Goal: Information Seeking & Learning: Find specific page/section

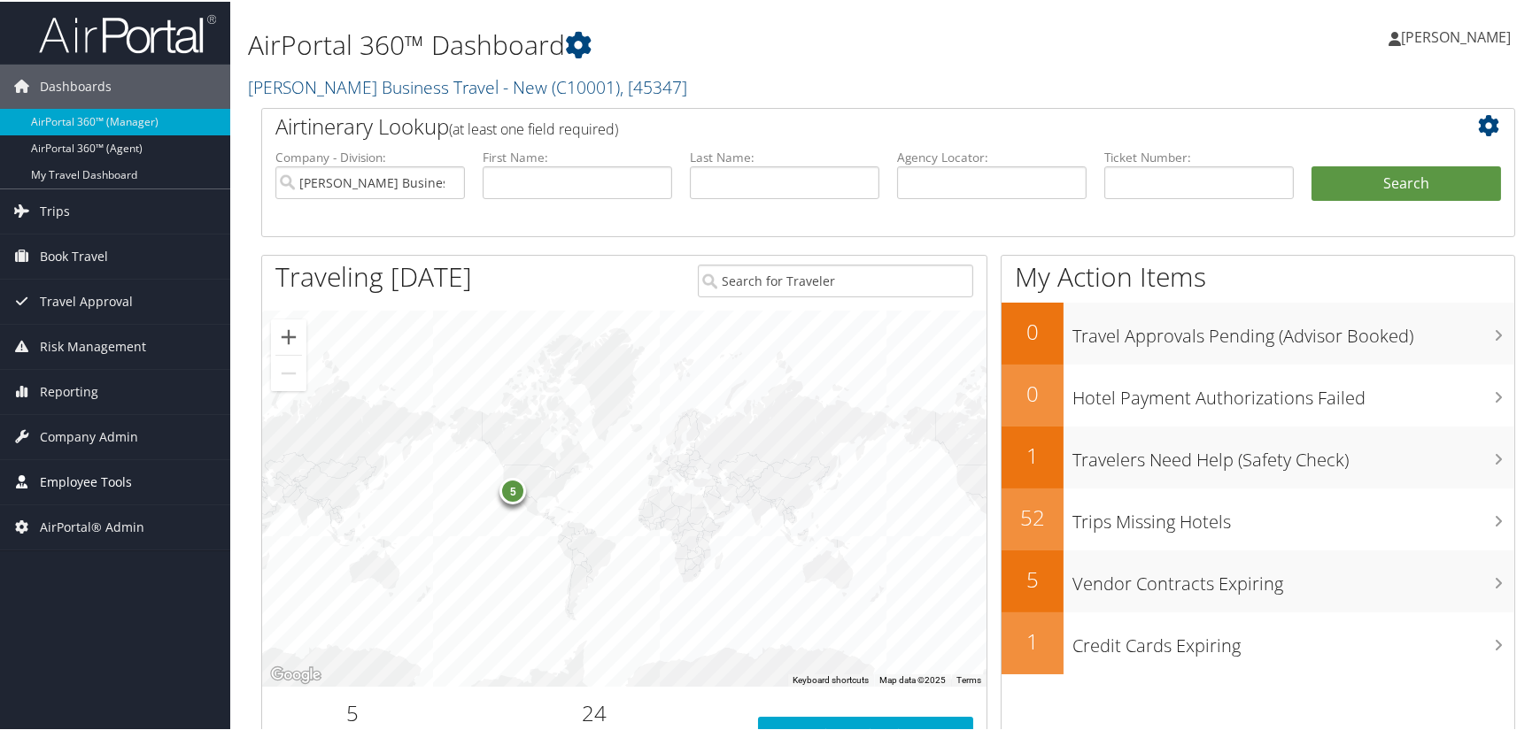
click at [89, 480] on span "Employee Tools" at bounding box center [86, 481] width 92 height 44
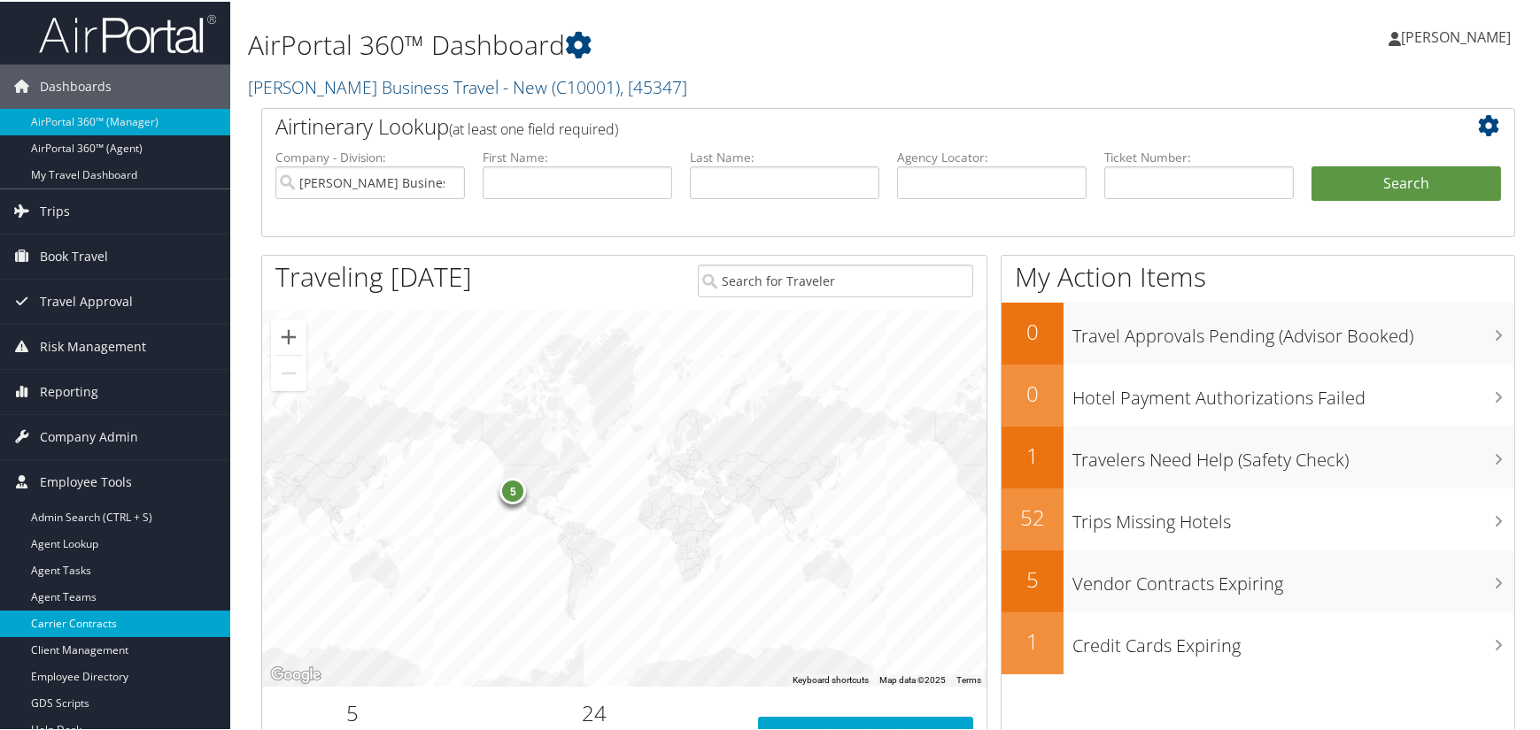
click at [74, 619] on link "Carrier Contracts" at bounding box center [115, 622] width 230 height 27
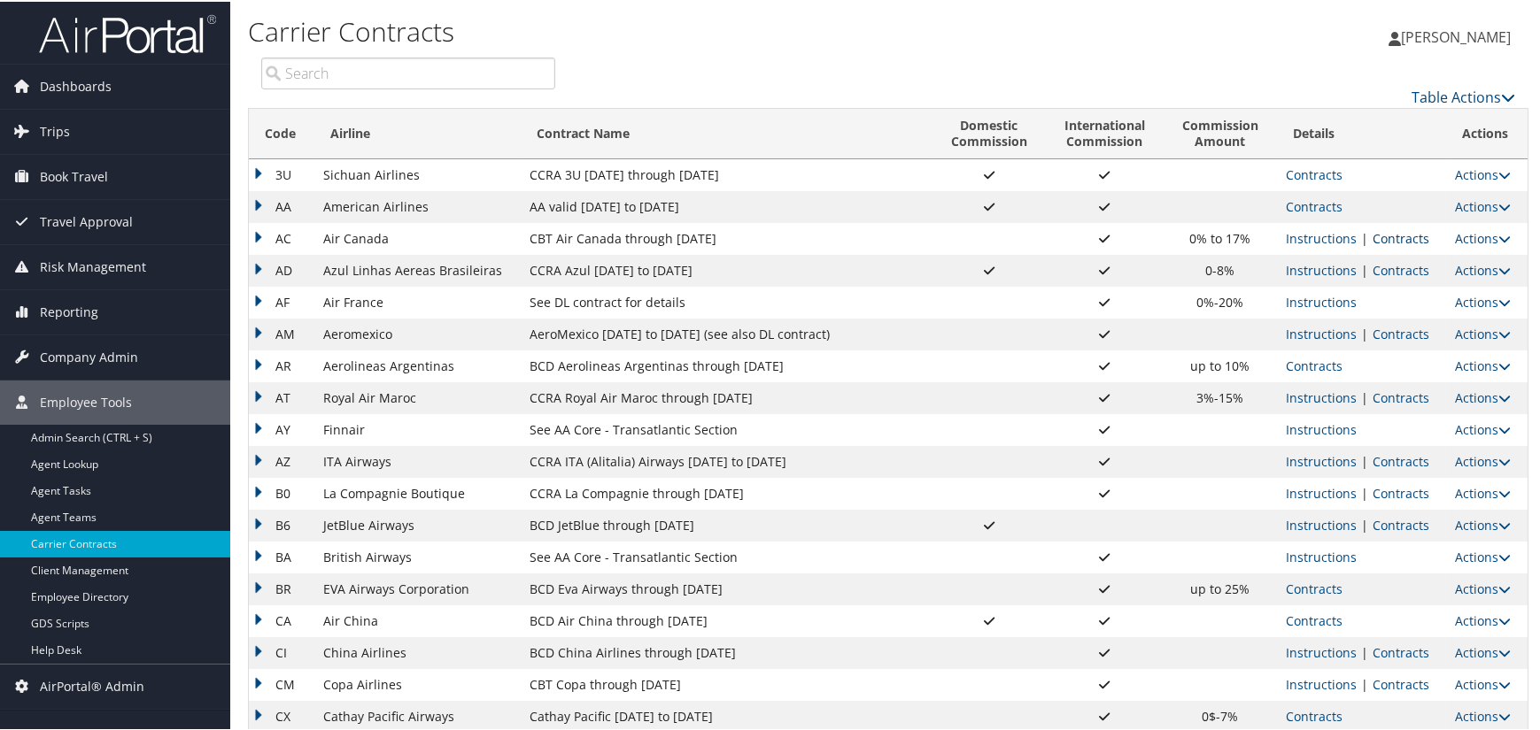
click at [1381, 242] on link "Contracts" at bounding box center [1400, 236] width 57 height 17
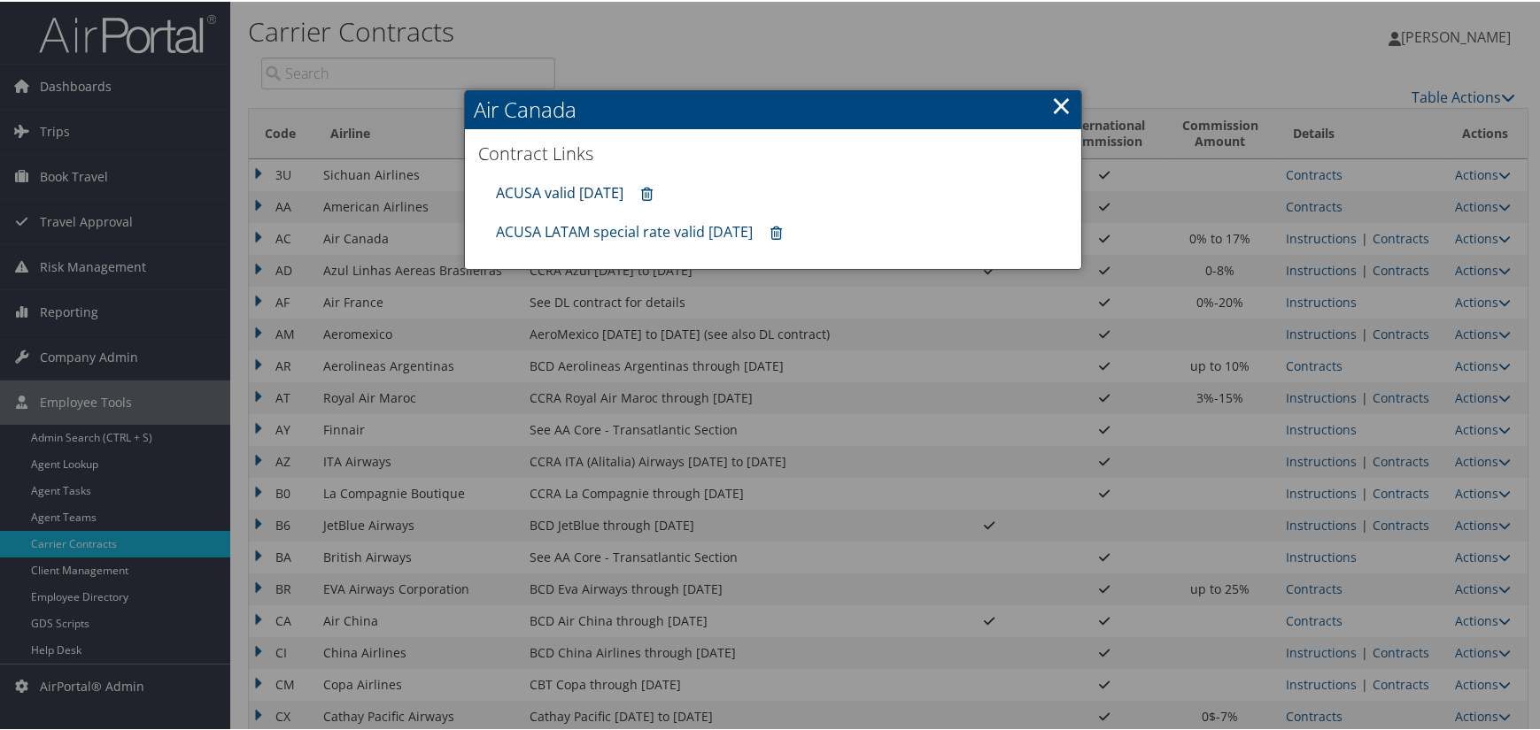
click at [544, 188] on link "ACUSA valid 30sep25" at bounding box center [559, 190] width 127 height 19
click at [385, 202] on div at bounding box center [773, 365] width 1546 height 730
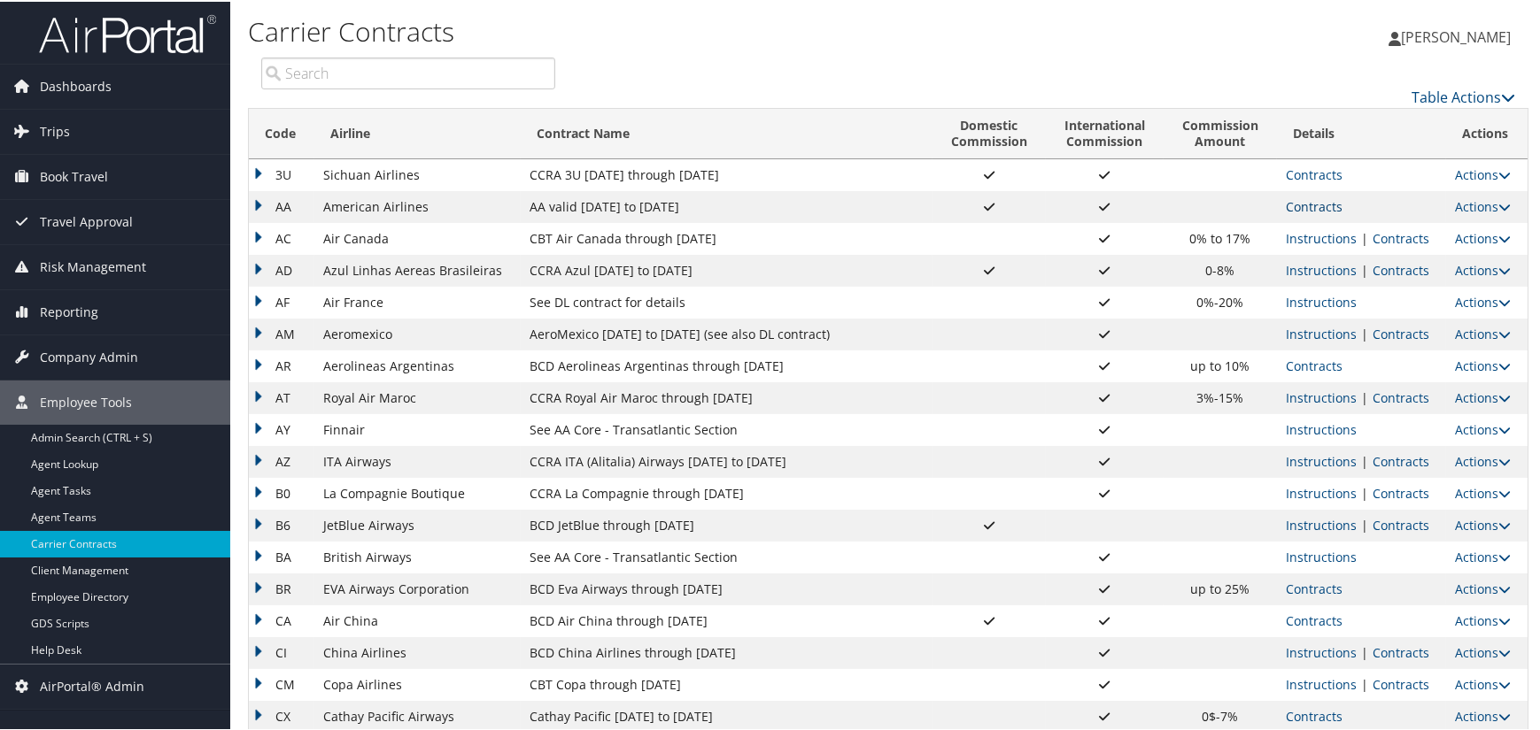
click at [1287, 197] on link "Contracts" at bounding box center [1313, 205] width 57 height 17
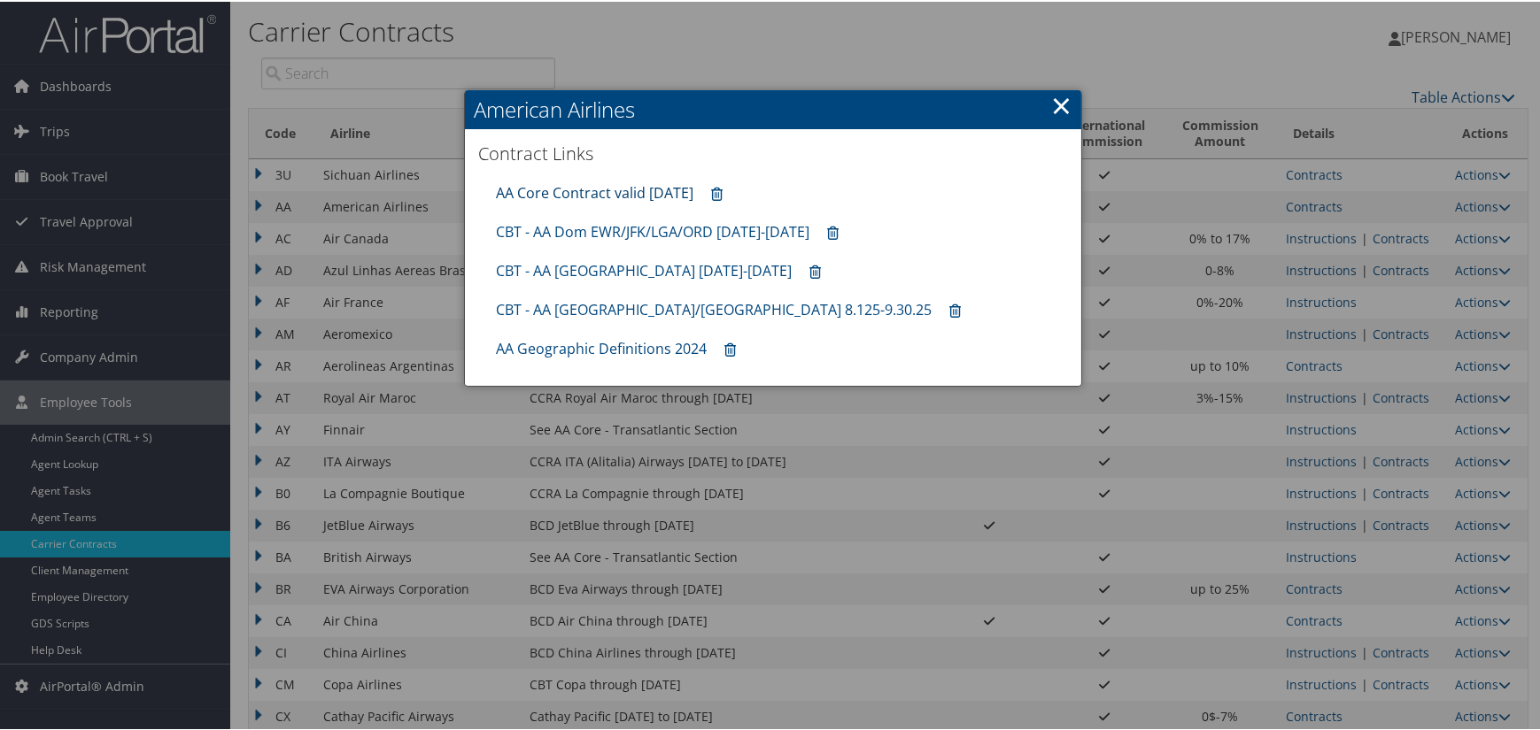
click at [662, 189] on link "AA Core Contract valid 30jun26" at bounding box center [594, 190] width 197 height 19
click at [648, 228] on link "CBT - AA Dom EWR/JFK/LGA/ORD 8.1.25-12.31.25" at bounding box center [652, 229] width 313 height 19
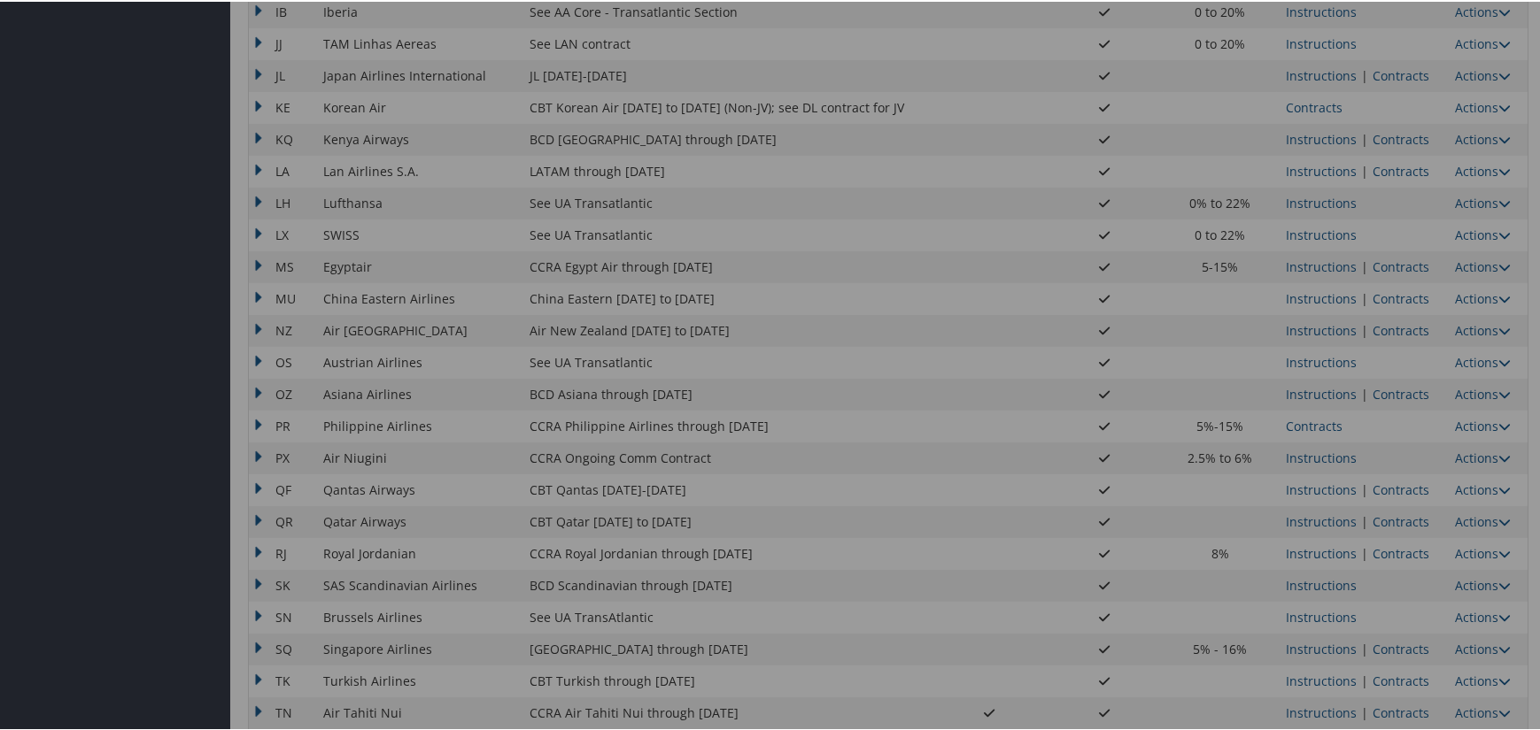
scroll to position [1328, 0]
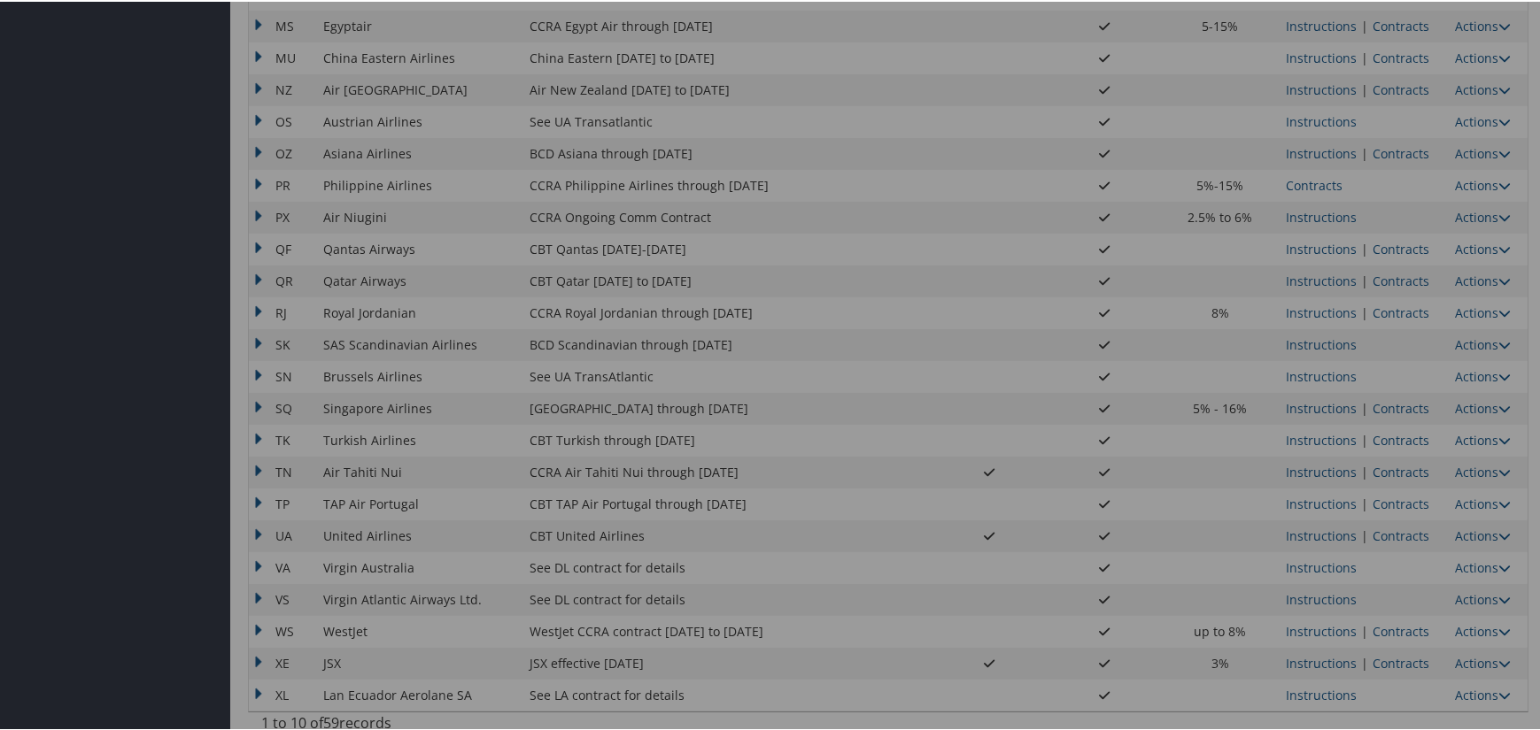
click at [1396, 527] on div at bounding box center [773, 365] width 1546 height 730
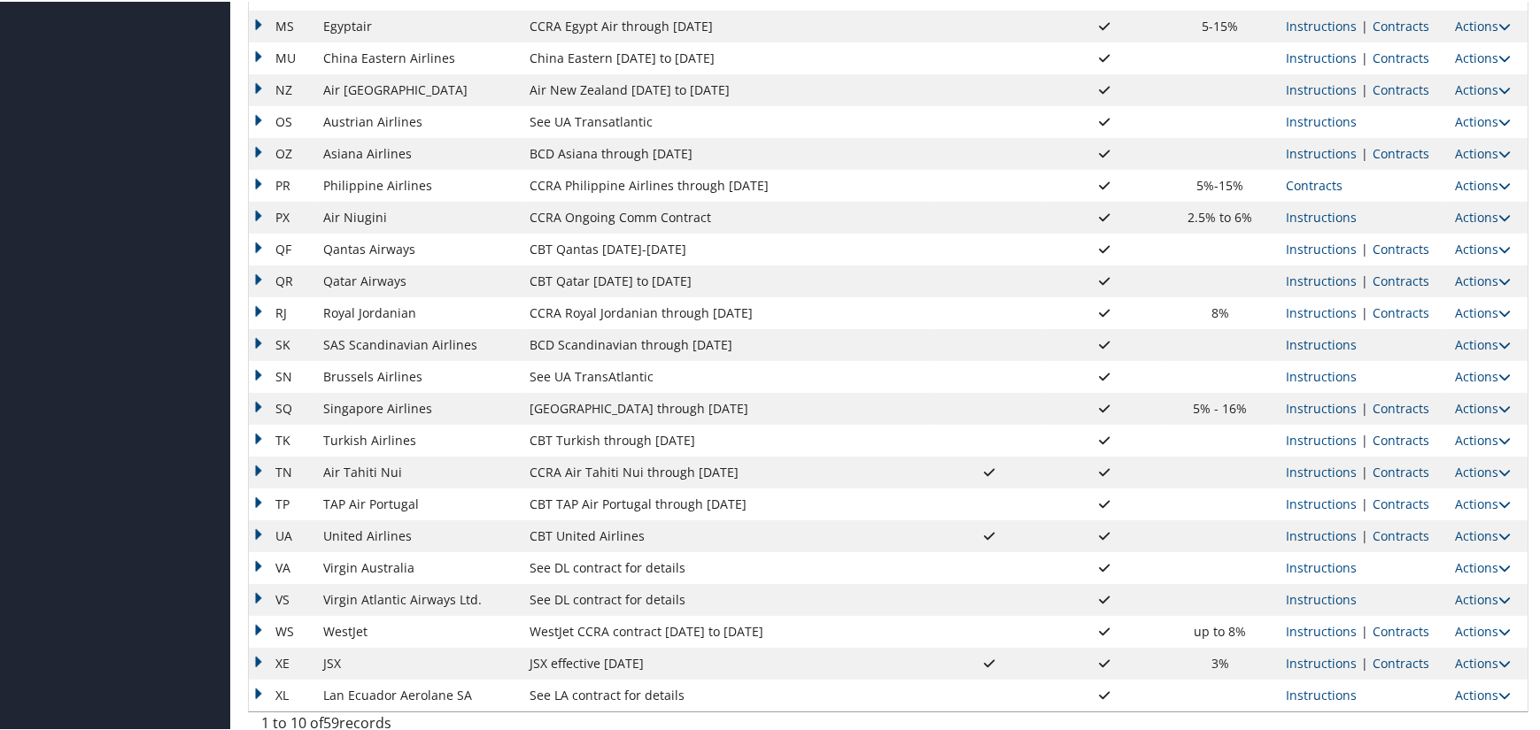
click at [1394, 535] on link "Contracts" at bounding box center [1400, 534] width 57 height 17
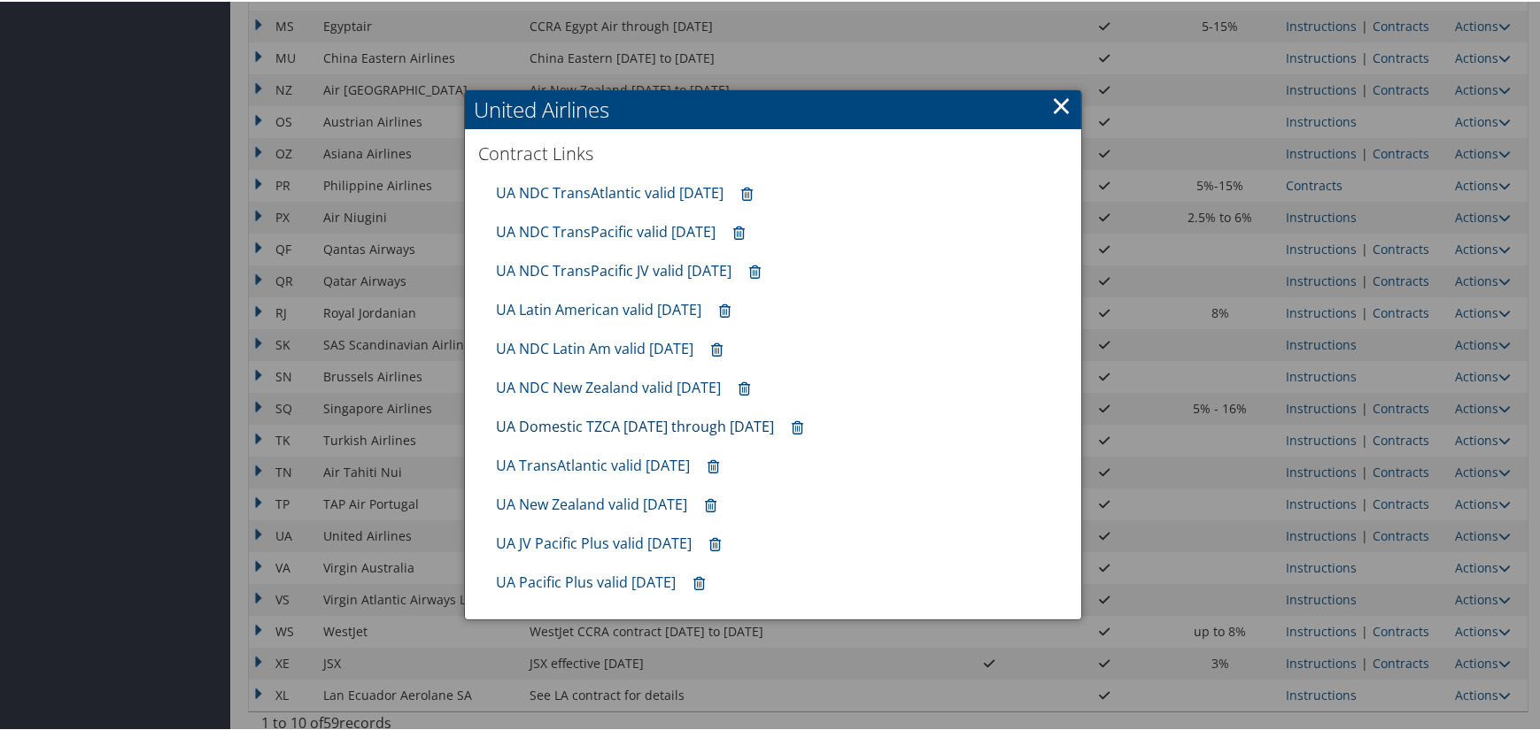
click at [627, 428] on link "UA Domestic TZCA 7.1.25 through 9.30.25" at bounding box center [635, 424] width 278 height 19
click at [667, 225] on link "UA NDC TransPacific valid 30sep25" at bounding box center [606, 229] width 220 height 19
click at [653, 274] on link "UA NDC TransPacific JV valid 30sep25" at bounding box center [613, 268] width 235 height 19
click at [626, 541] on link "UA JV Pacific Plus valid Sep2025" at bounding box center [594, 541] width 196 height 19
click at [589, 577] on link "UA Pacific Plus valid Sep2025" at bounding box center [586, 580] width 180 height 19
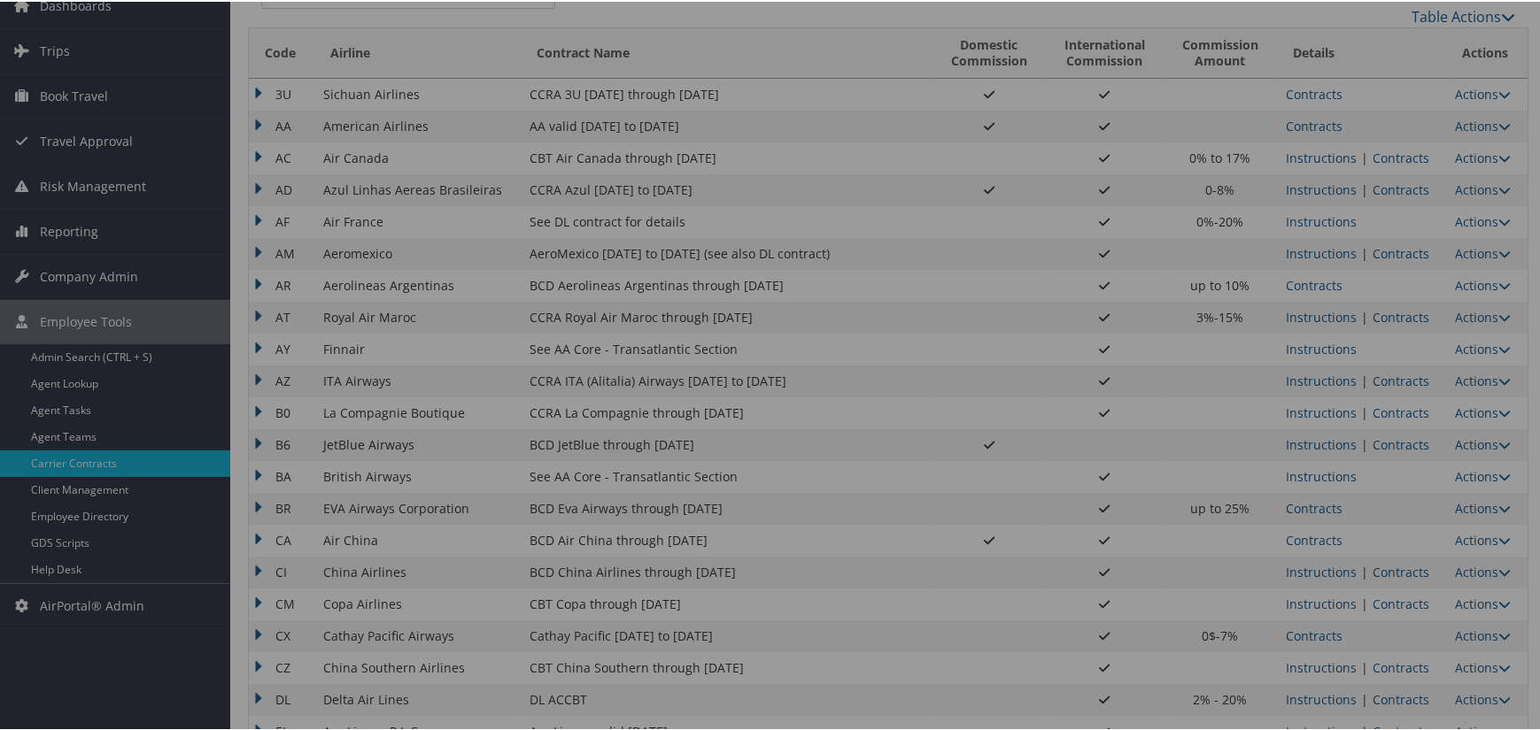
scroll to position [0, 0]
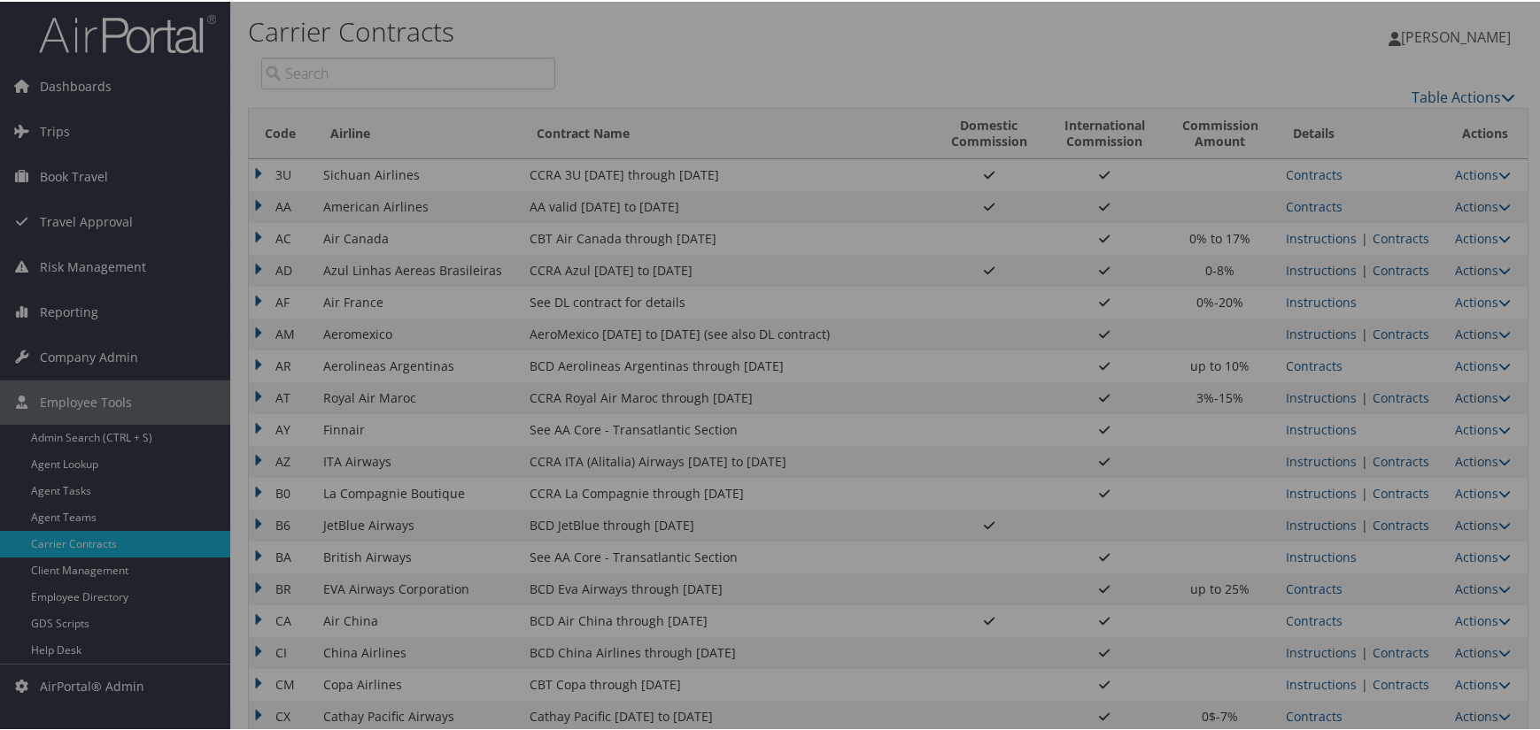
click at [73, 353] on div at bounding box center [773, 365] width 1546 height 730
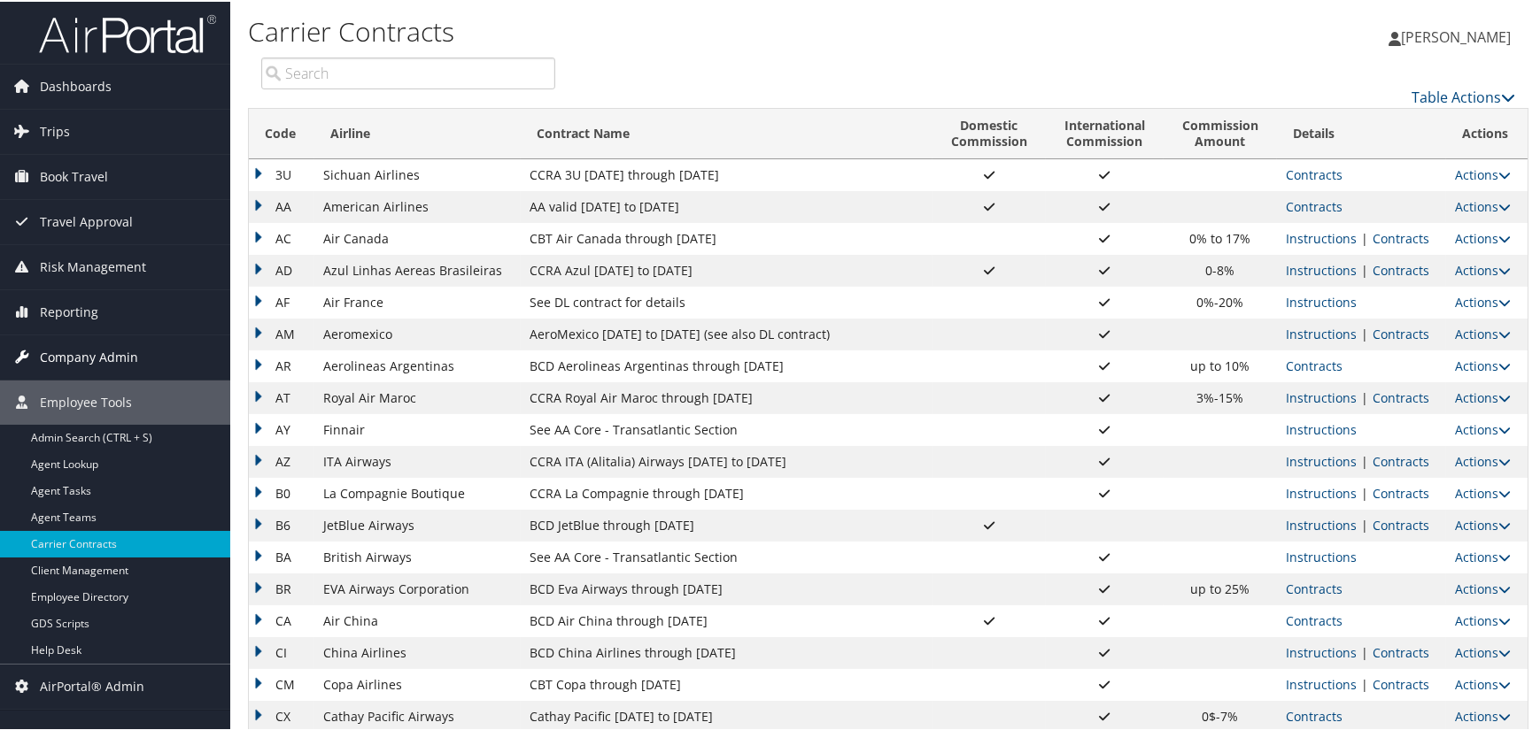
click at [96, 356] on span "Company Admin" at bounding box center [89, 356] width 98 height 44
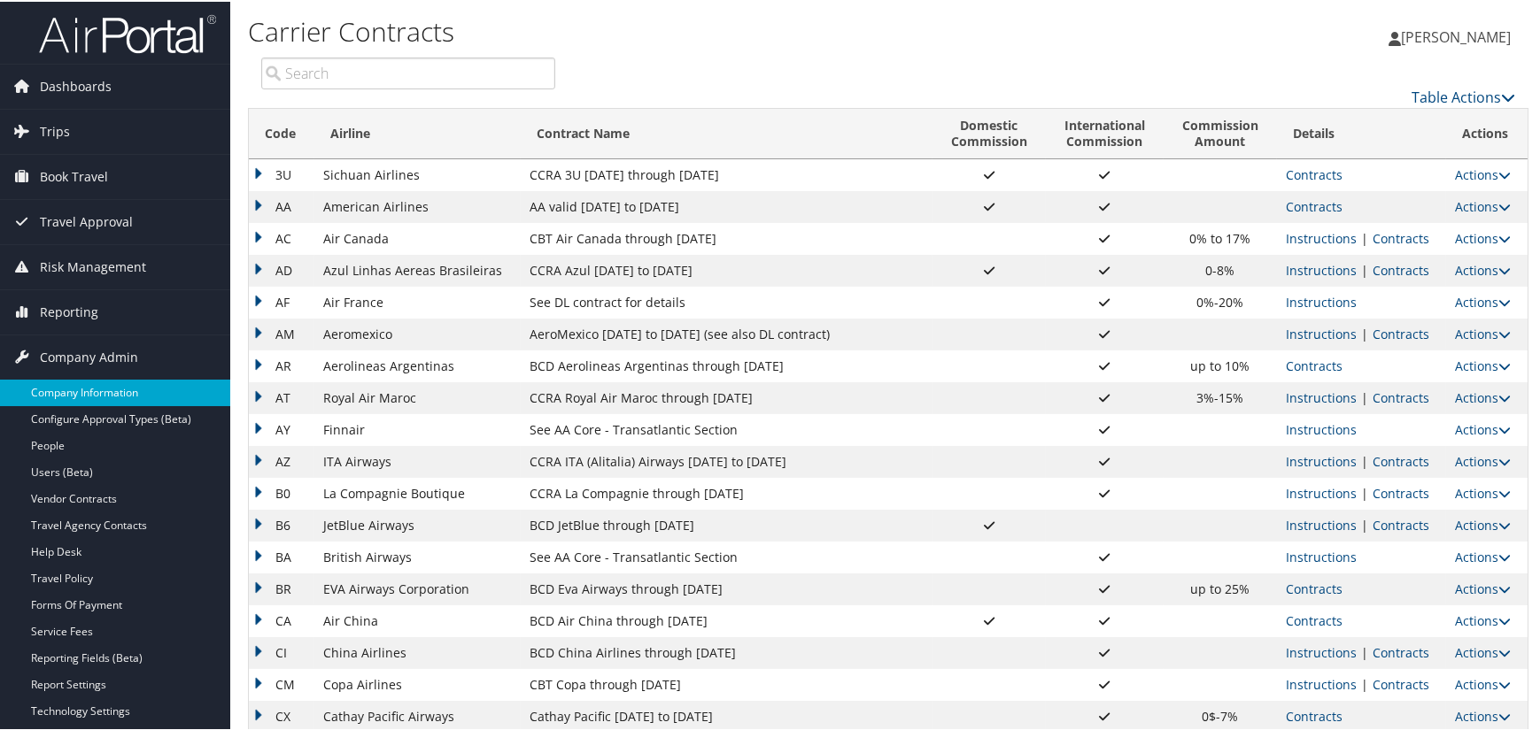
click at [100, 382] on link "Company Information" at bounding box center [115, 391] width 230 height 27
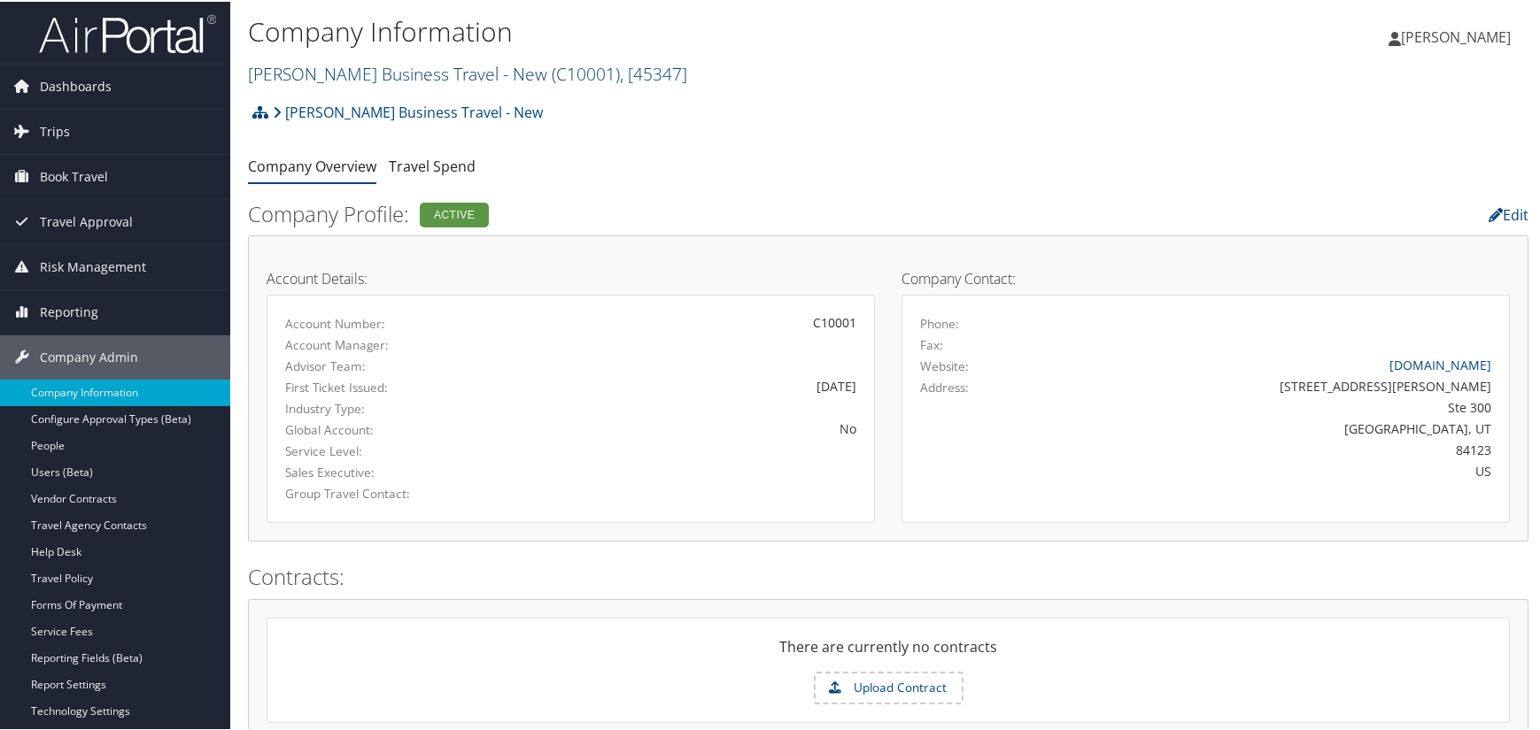
click at [505, 65] on link "[PERSON_NAME] Business Travel - New ( C10001 ) , [ 45347 ]" at bounding box center [467, 72] width 439 height 24
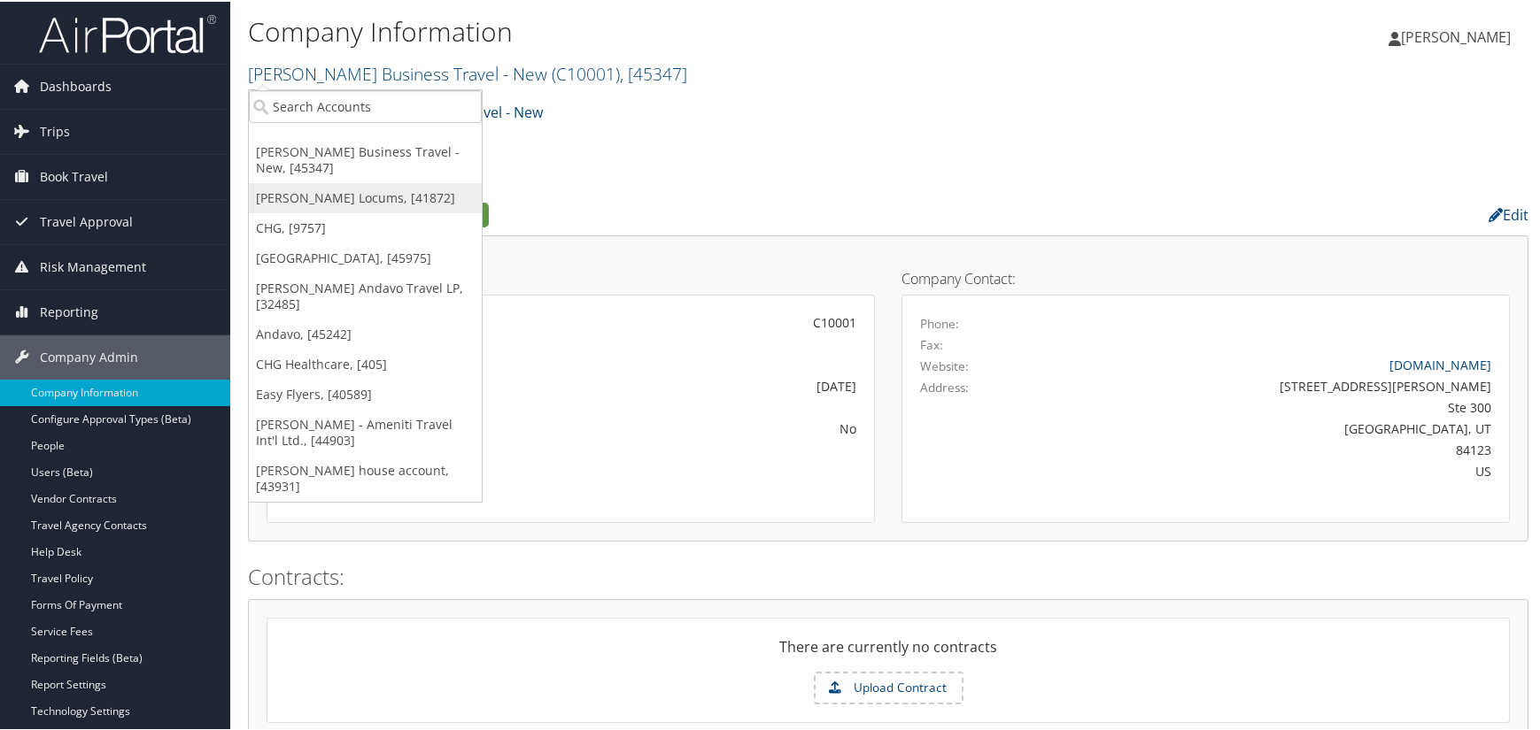
click at [320, 189] on link "[PERSON_NAME] Locums, [41872]" at bounding box center [365, 196] width 233 height 30
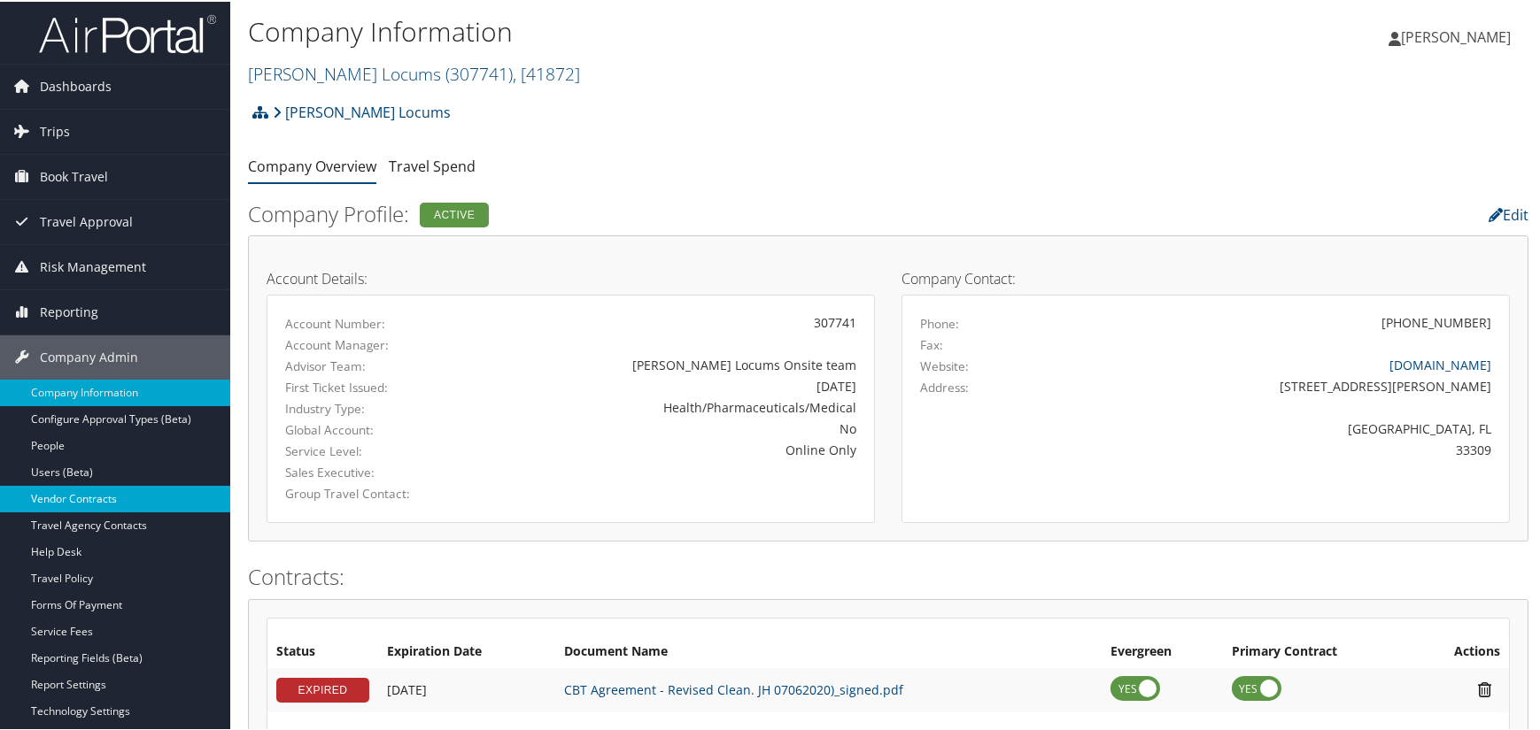
click at [90, 490] on link "Vendor Contracts" at bounding box center [115, 497] width 230 height 27
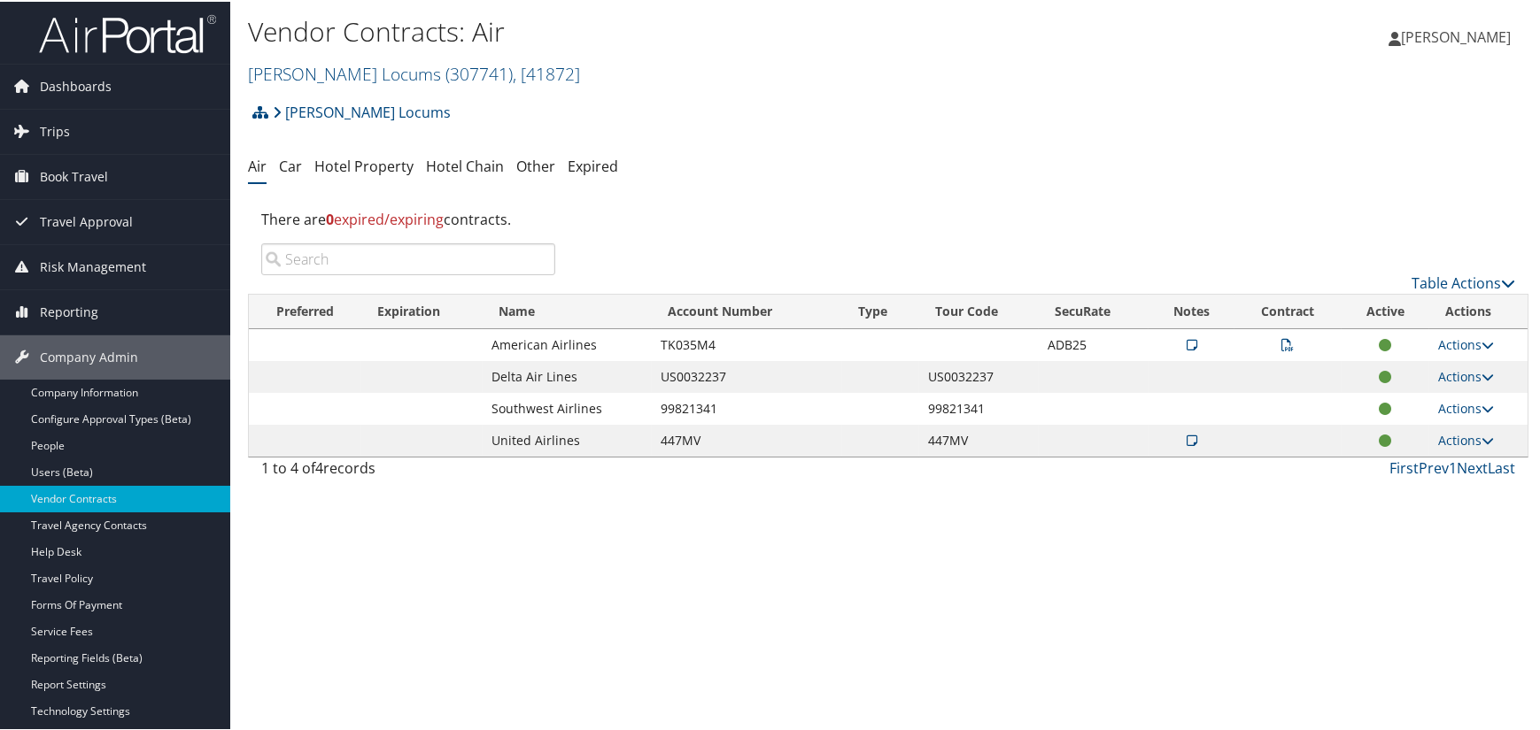
click at [691, 342] on td "TK035M4" at bounding box center [747, 344] width 190 height 32
copy td "TK035M4"
click at [1186, 342] on icon at bounding box center [1191, 343] width 11 height 12
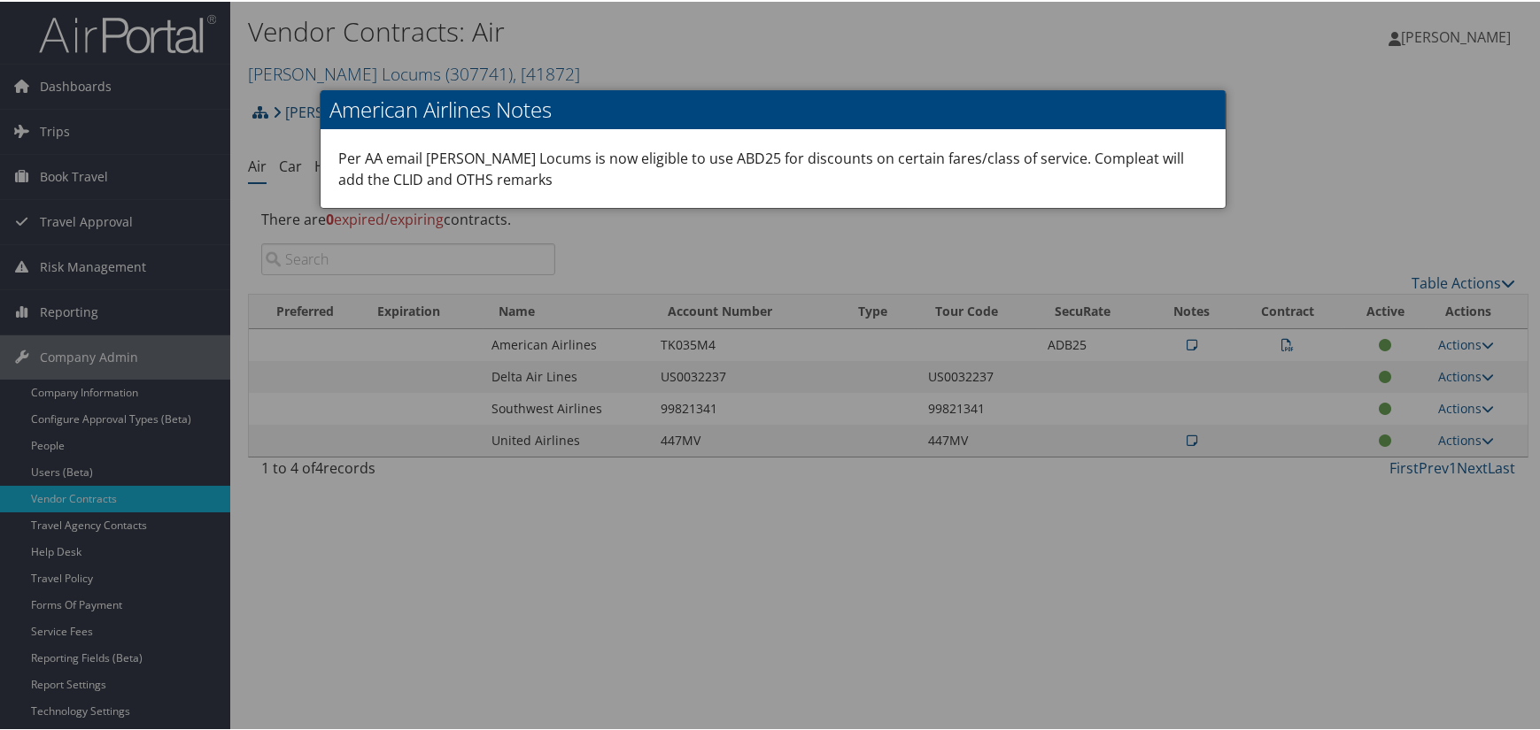
click at [875, 236] on div at bounding box center [773, 365] width 1546 height 730
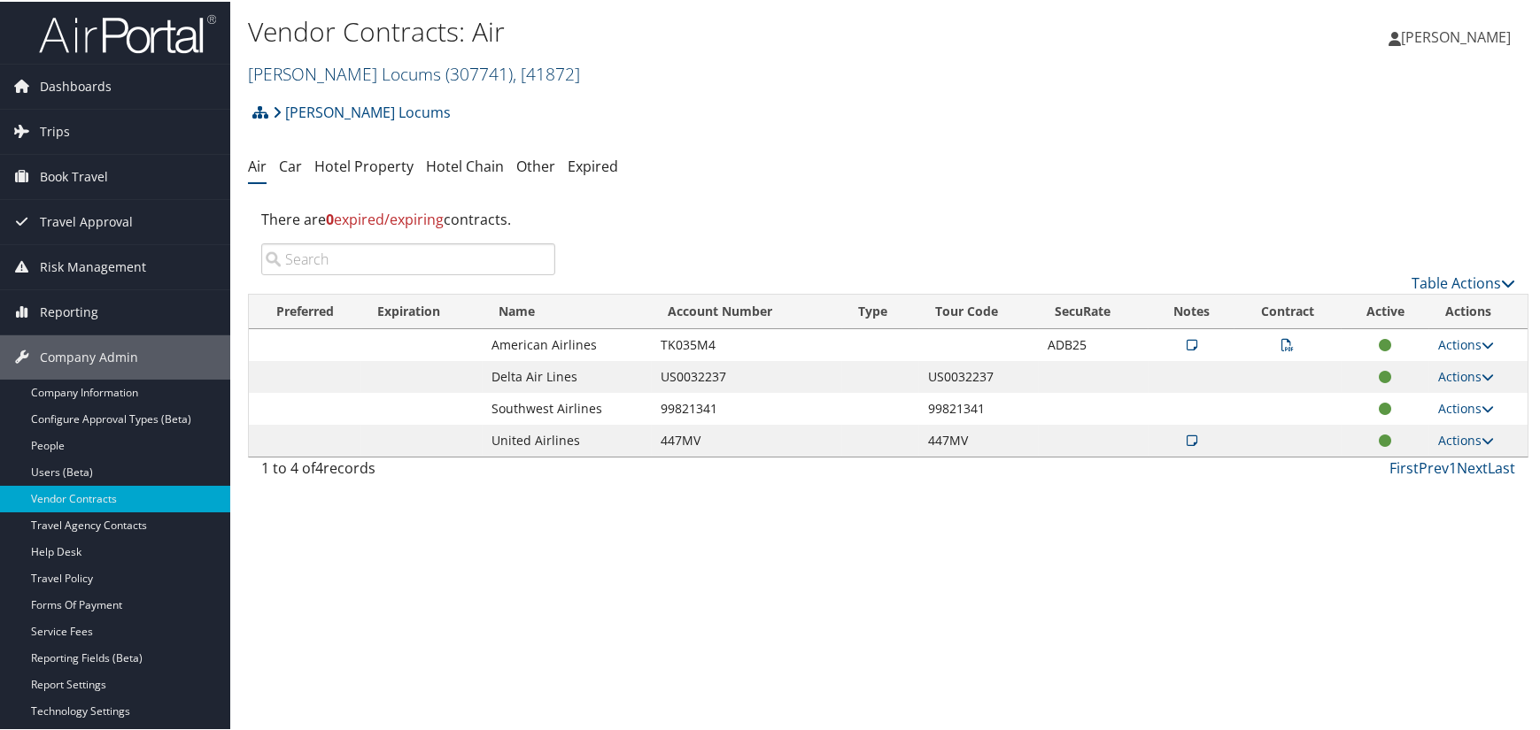
click at [445, 67] on span "( 307741 )" at bounding box center [478, 72] width 67 height 24
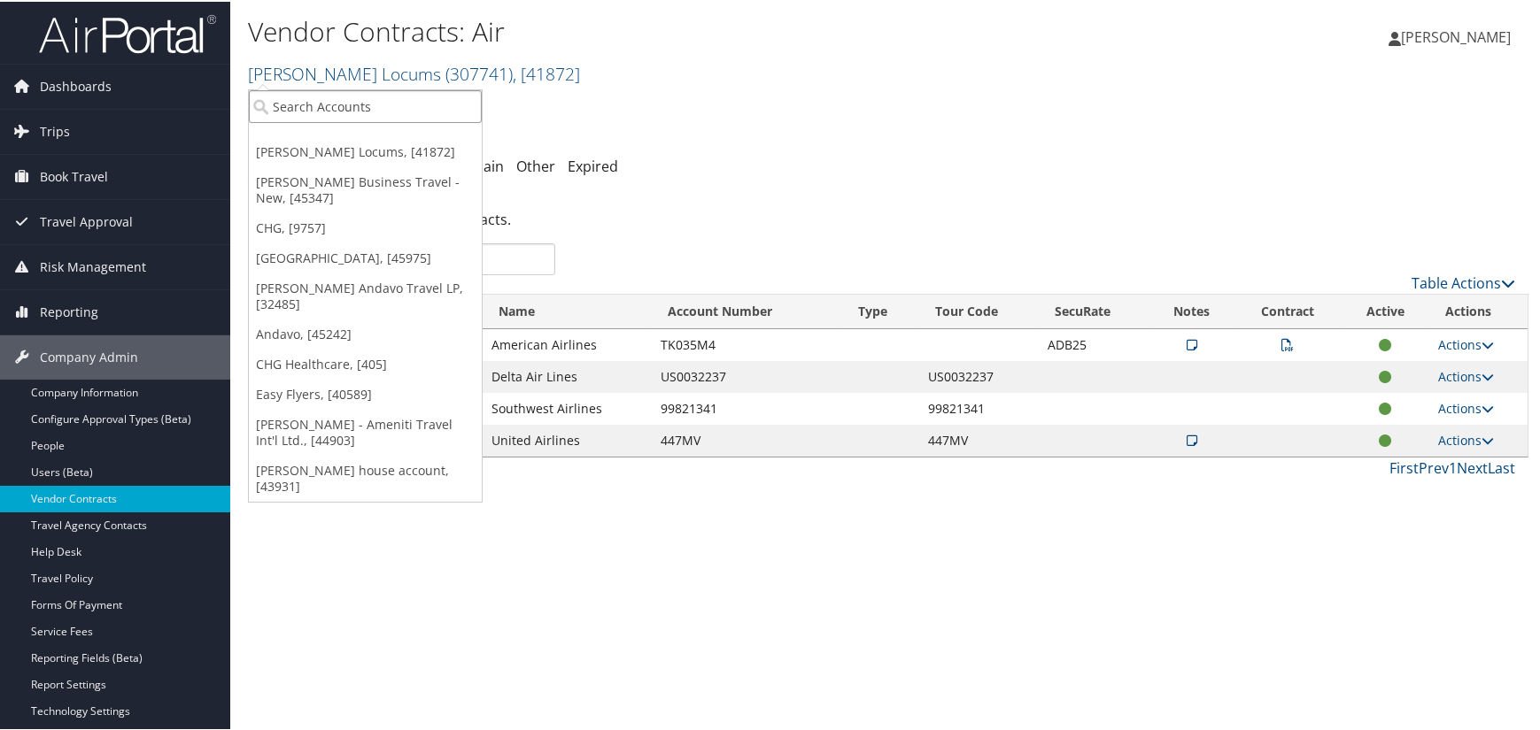
click at [402, 105] on input "search" at bounding box center [365, 105] width 233 height 33
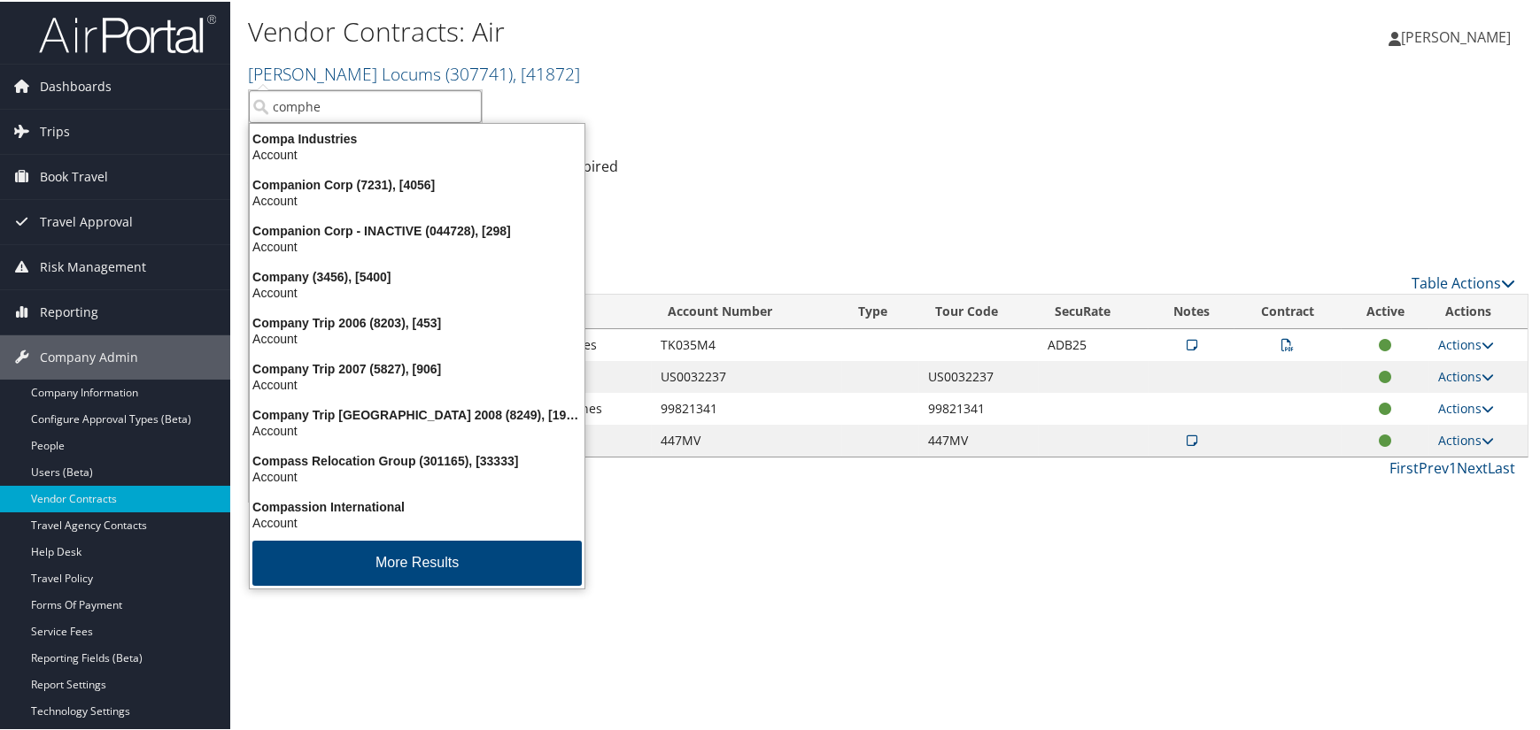
type input "comphea"
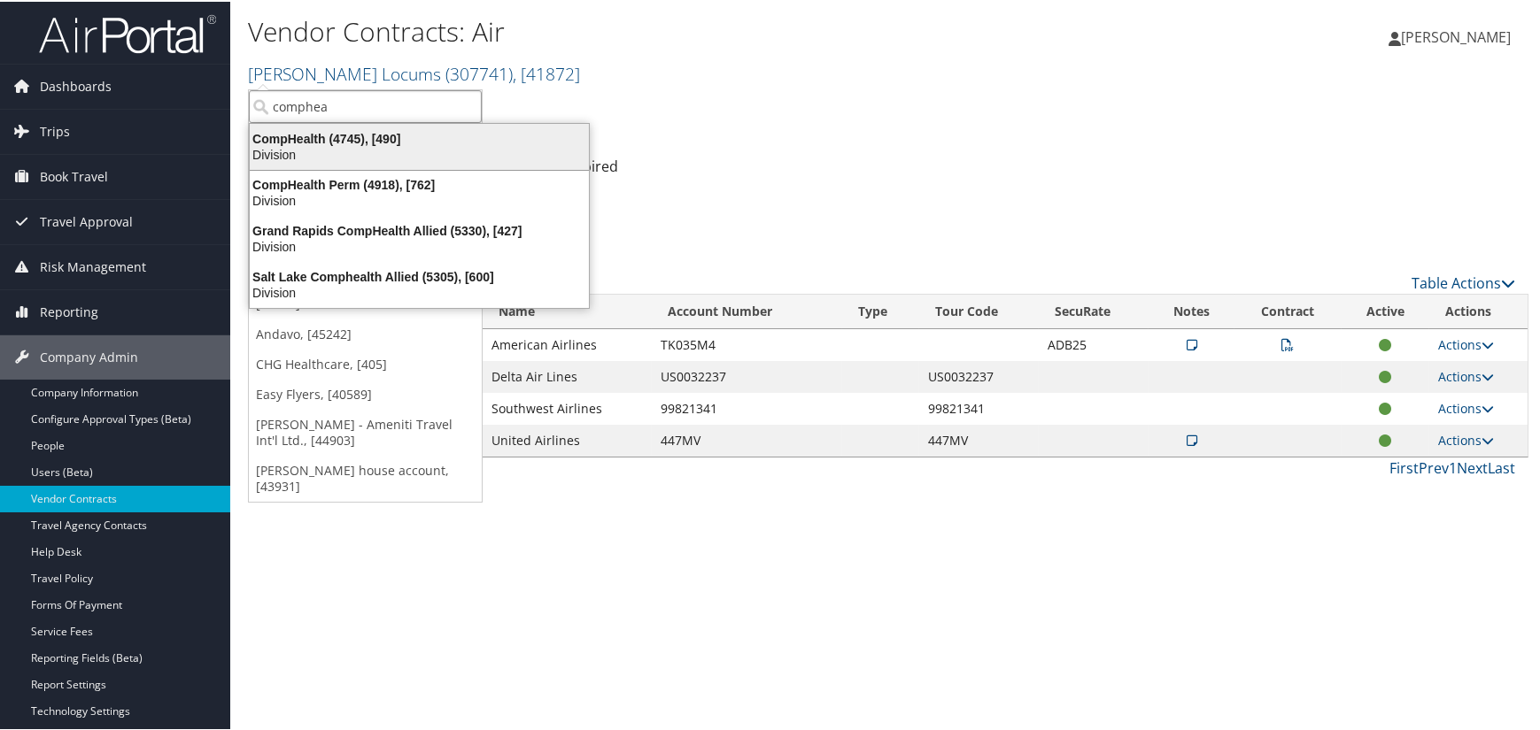
click at [482, 139] on div "CompHealth (4745), [490]" at bounding box center [419, 137] width 360 height 16
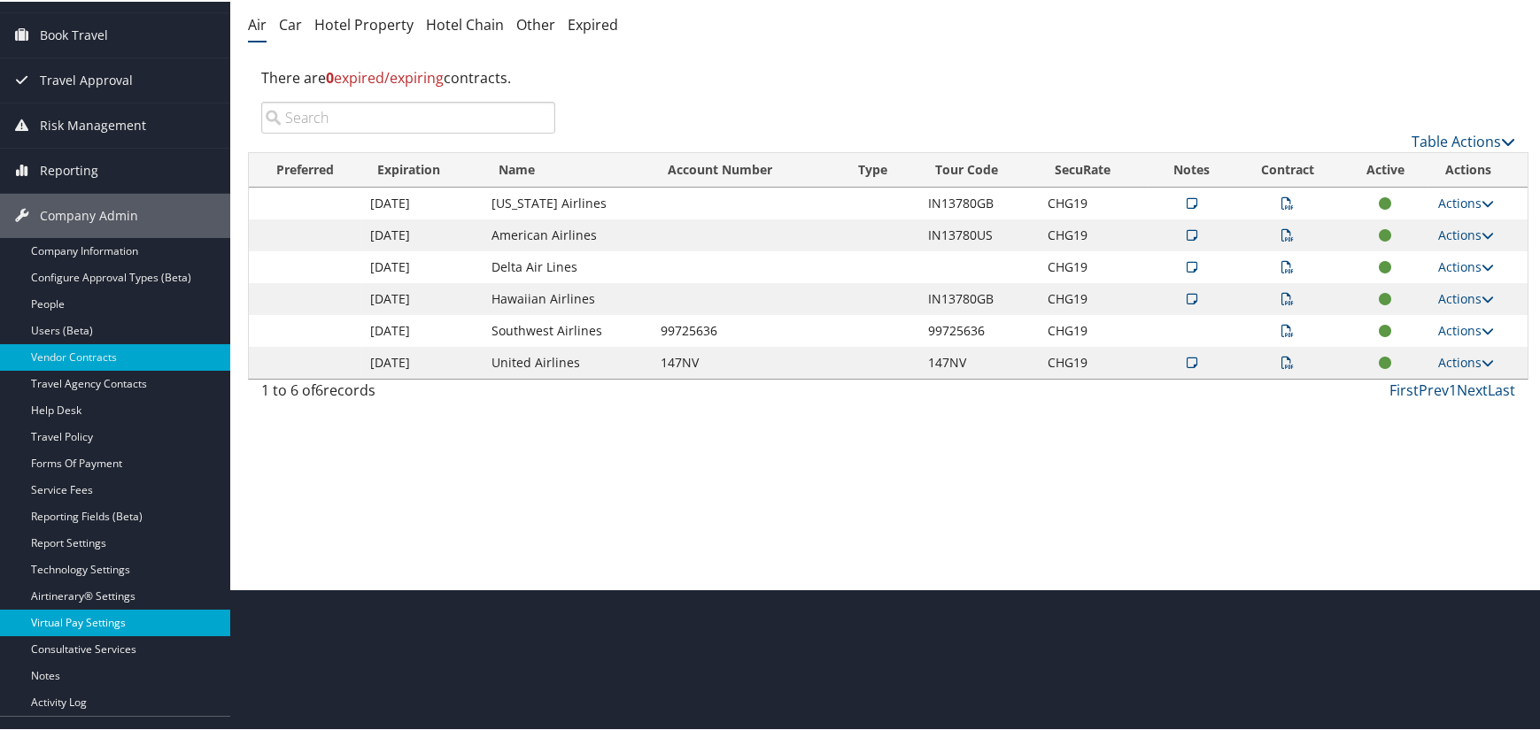
scroll to position [215, 0]
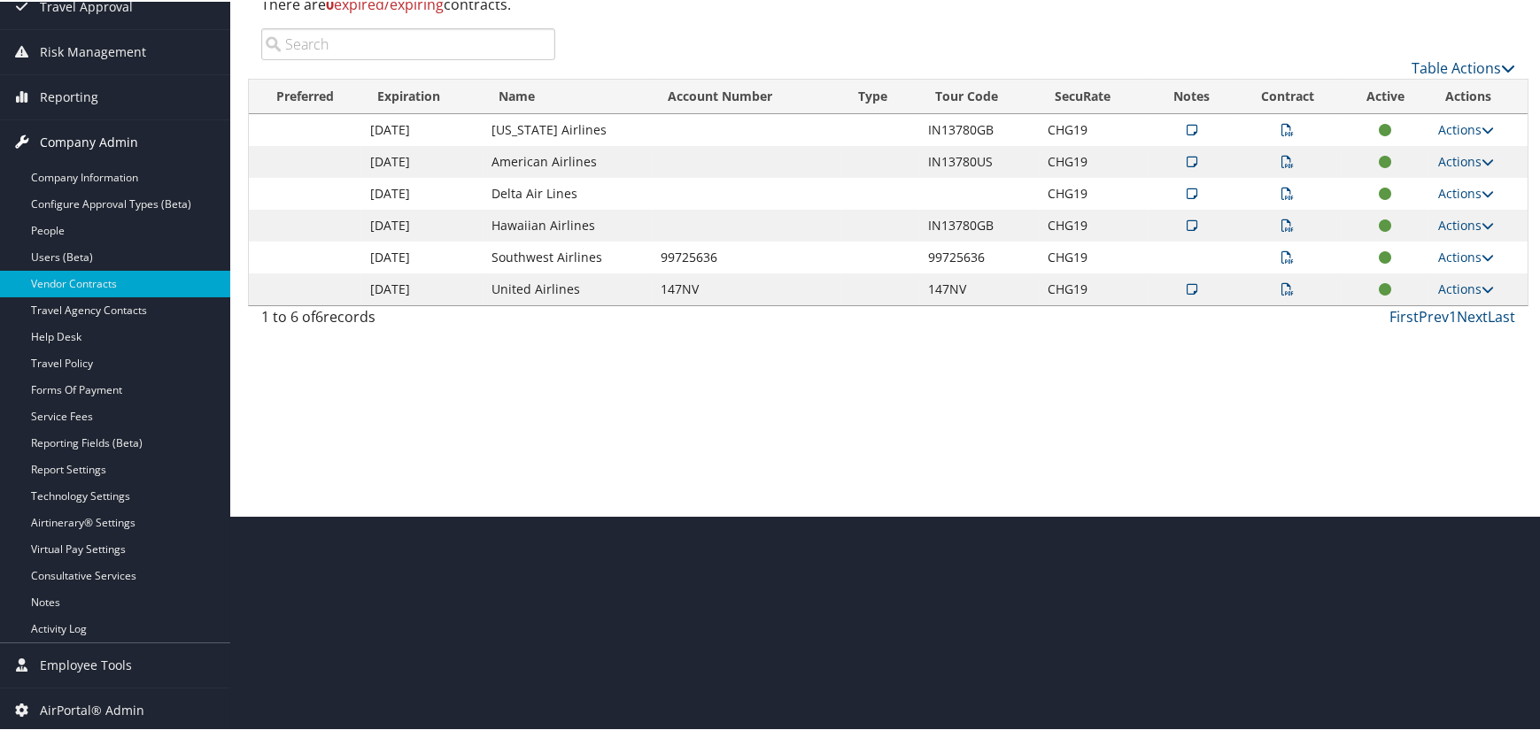
click at [94, 142] on span "Company Admin" at bounding box center [89, 141] width 98 height 44
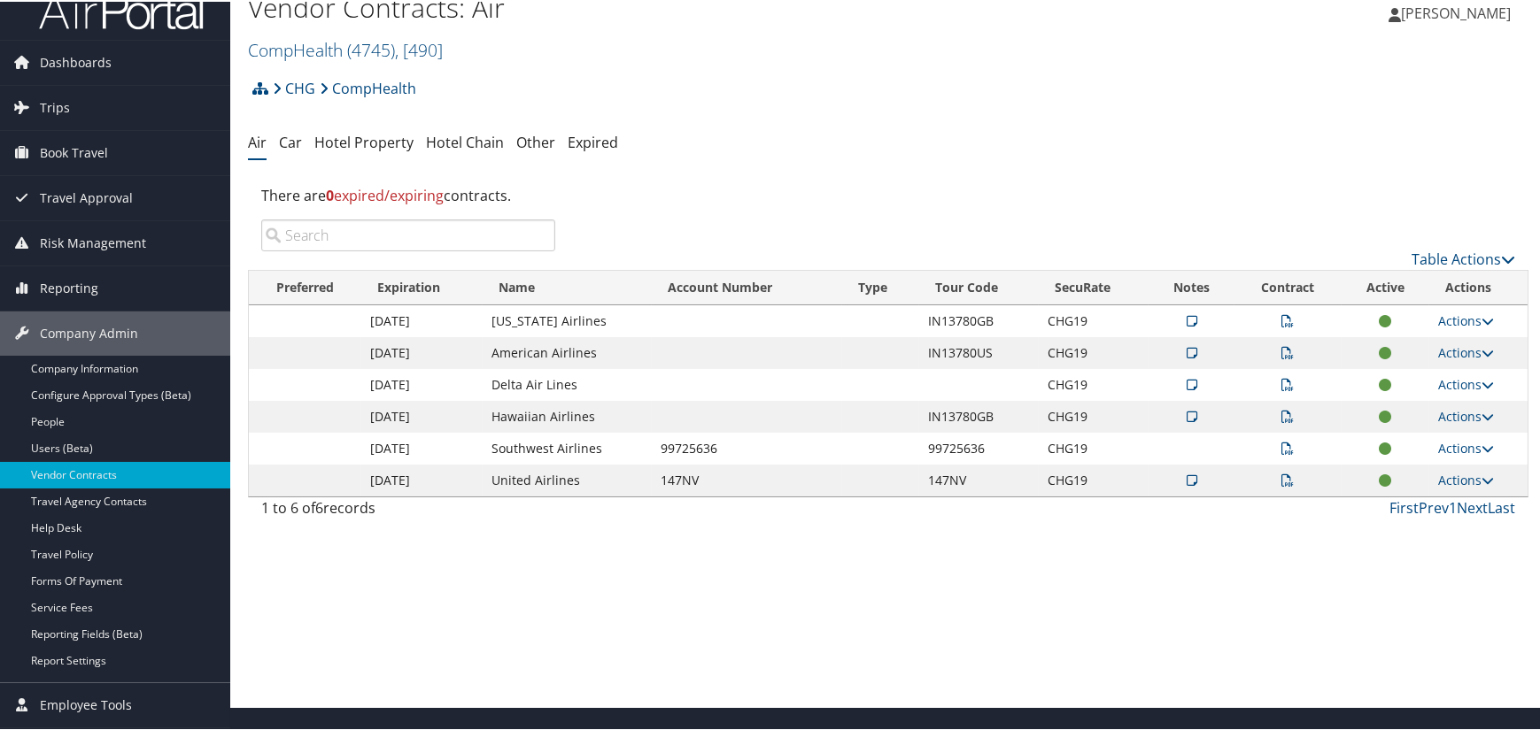
scroll to position [0, 0]
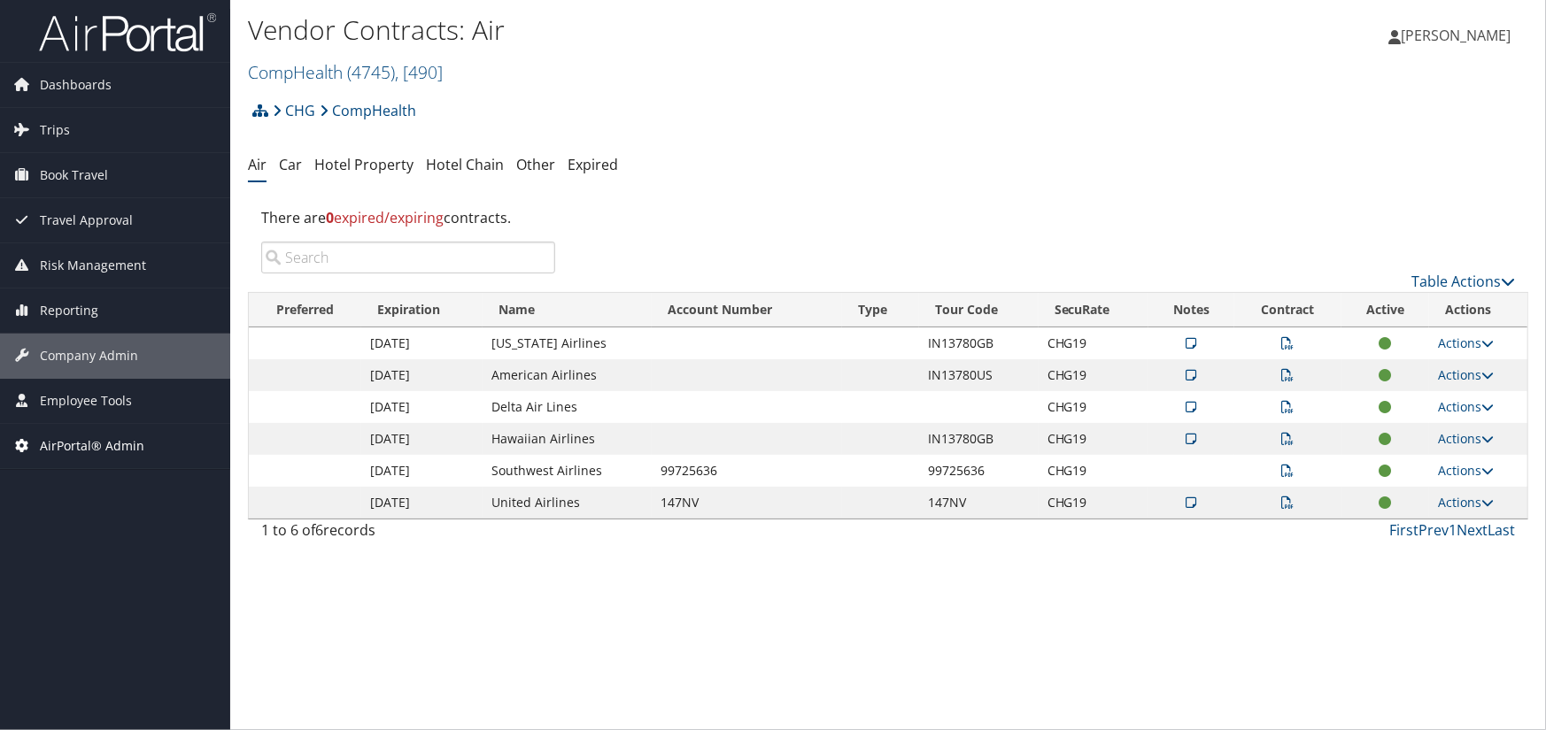
click at [62, 442] on span "AirPortal® Admin" at bounding box center [92, 446] width 104 height 44
click at [90, 406] on span "Employee Tools" at bounding box center [86, 401] width 92 height 44
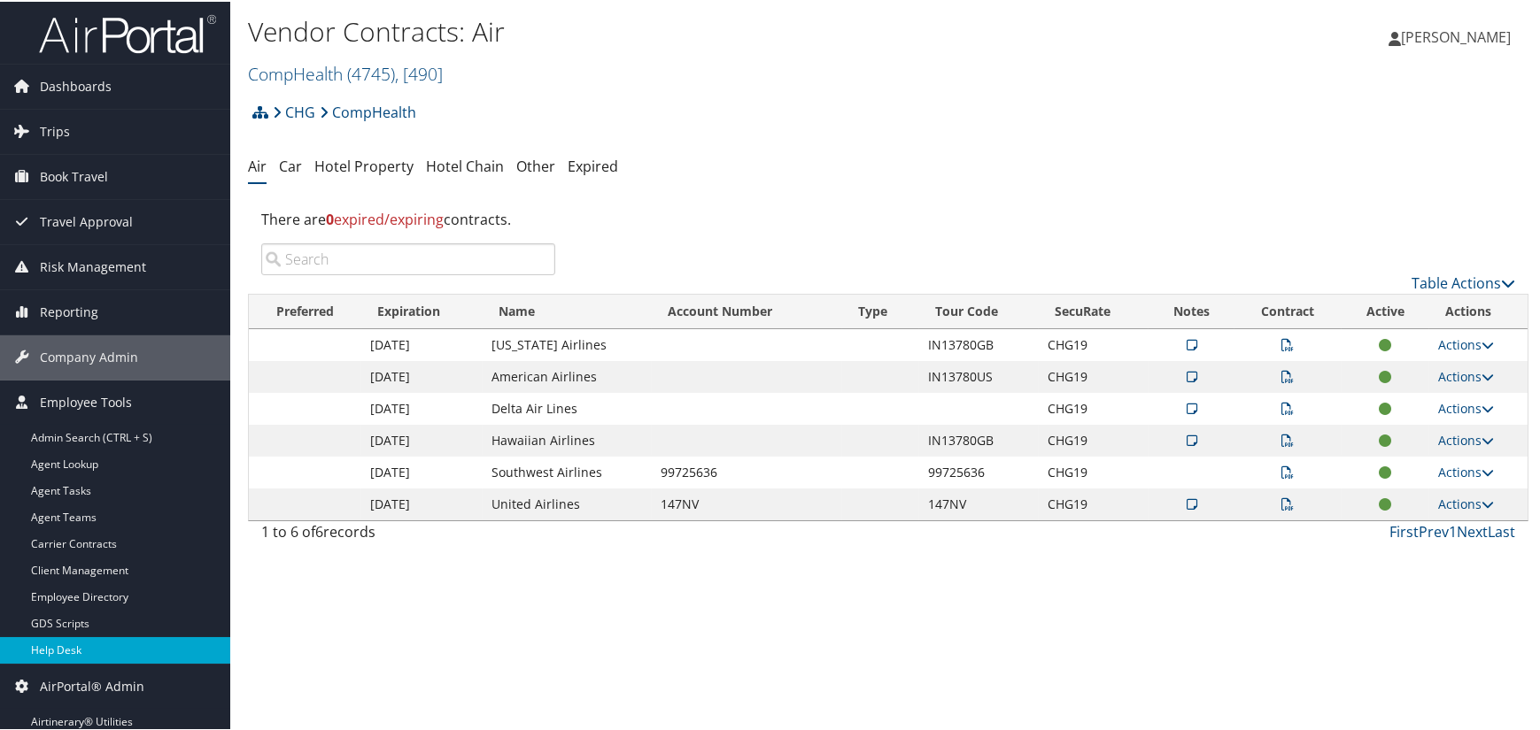
click at [50, 640] on link "Help Desk" at bounding box center [115, 649] width 230 height 27
